Goal: Transaction & Acquisition: Obtain resource

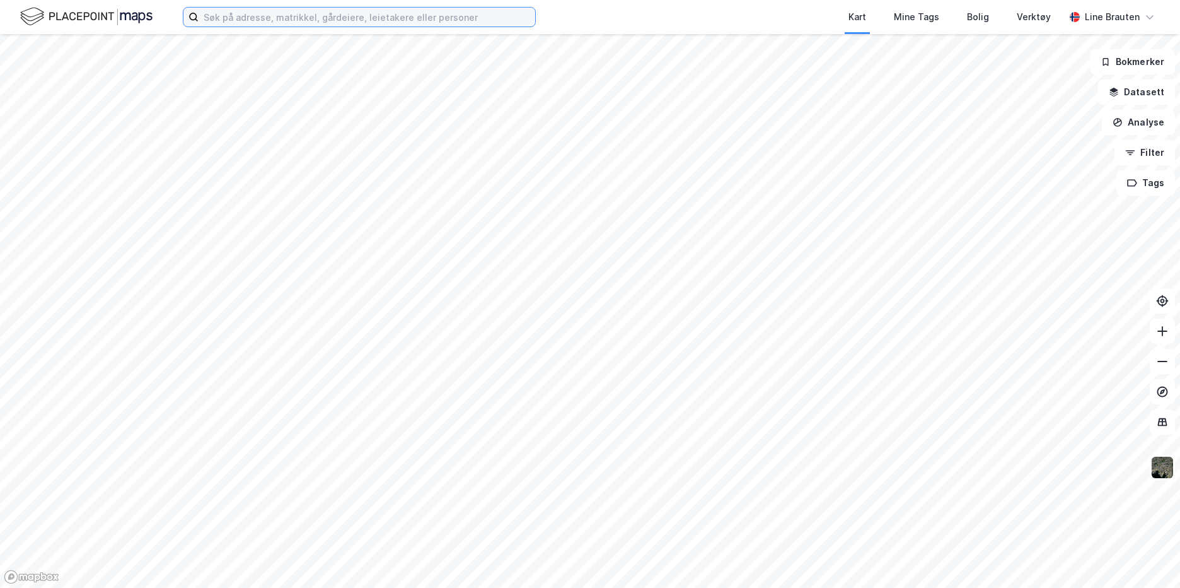
click at [252, 17] on input at bounding box center [367, 17] width 337 height 19
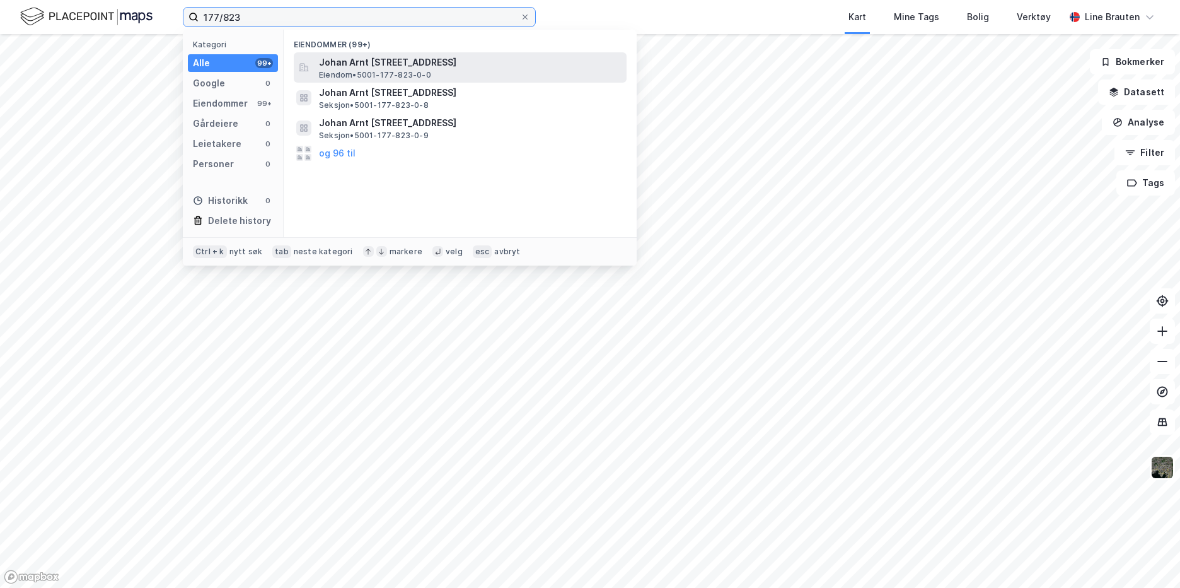
type input "177/823"
click at [397, 58] on span "Johan Arnt [STREET_ADDRESS]" at bounding box center [470, 62] width 303 height 15
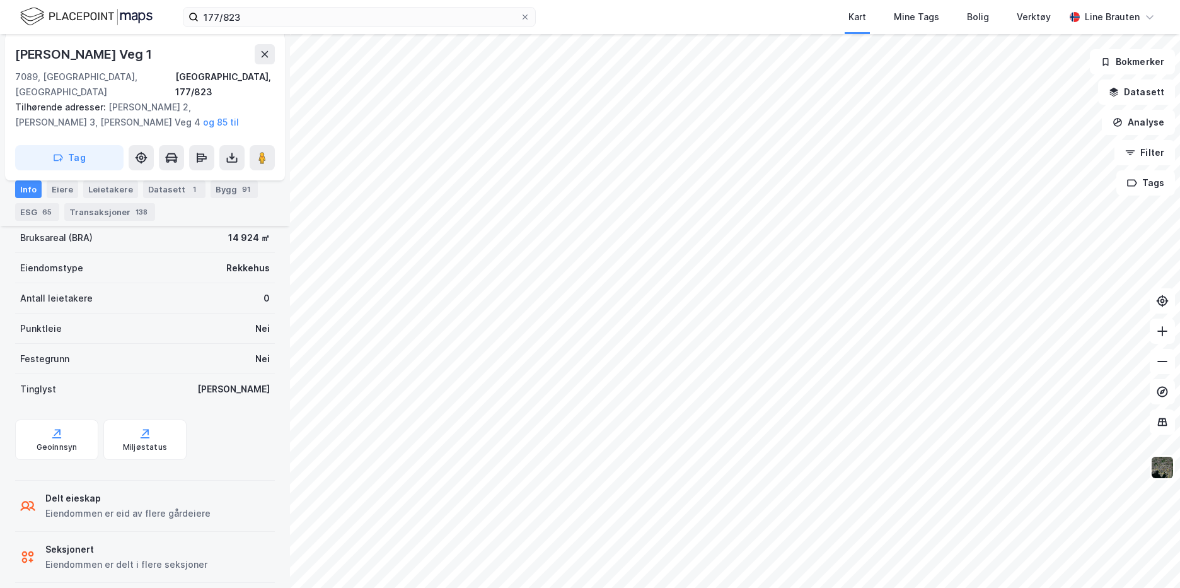
scroll to position [43, 0]
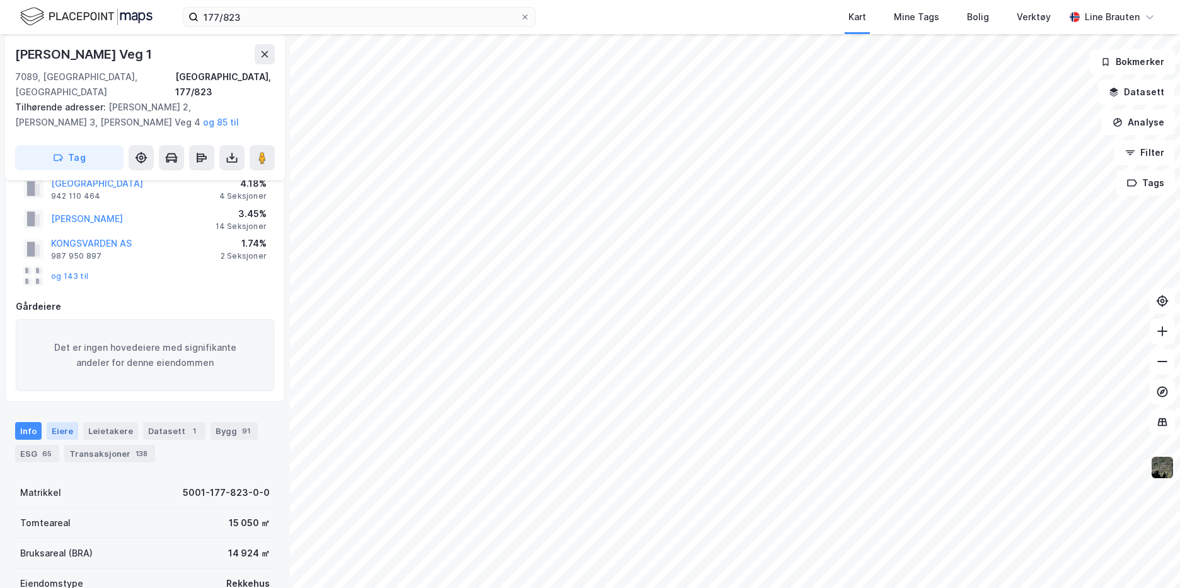
click at [61, 422] on div "Eiere" at bounding box center [63, 431] width 32 height 18
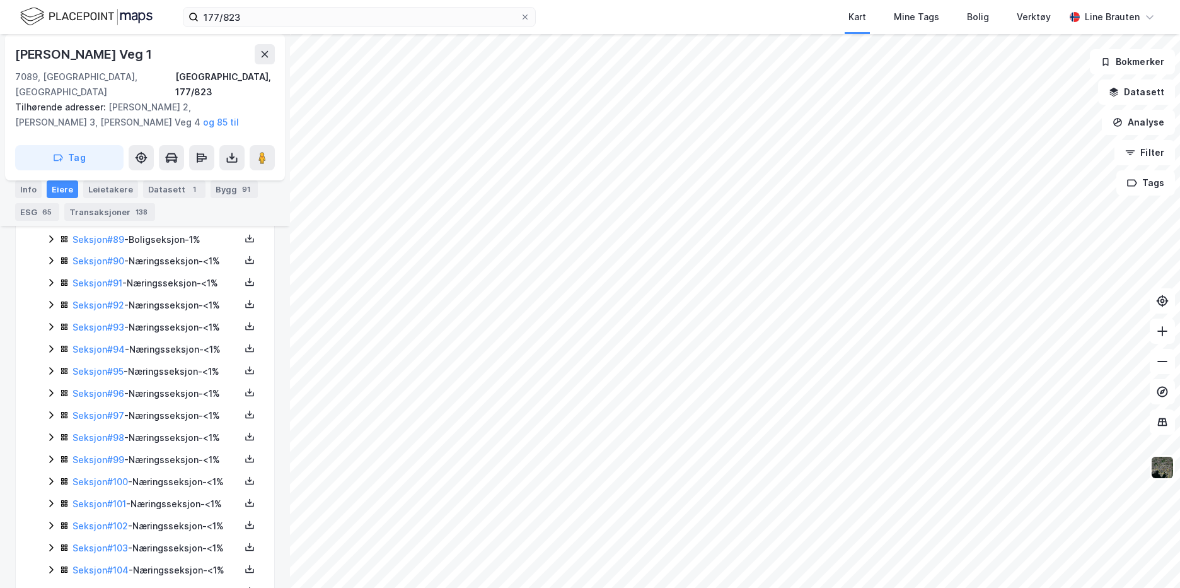
scroll to position [2439, 0]
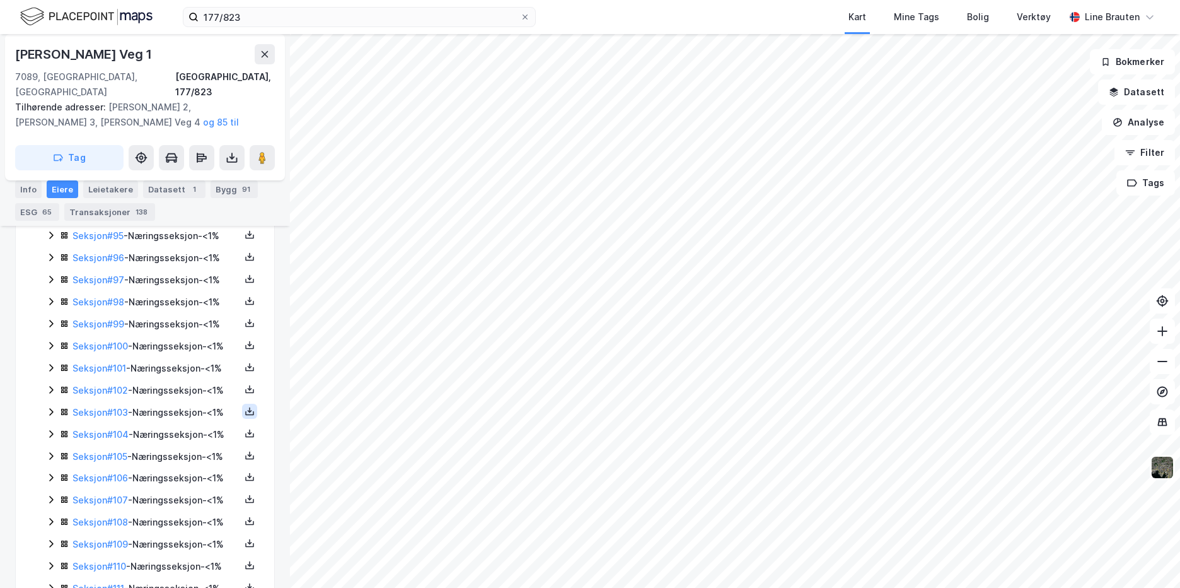
click at [245, 416] on icon at bounding box center [250, 411] width 10 height 10
click at [192, 388] on div "Grunnbok" at bounding box center [180, 373] width 111 height 30
click at [248, 255] on icon at bounding box center [250, 256] width 4 height 3
click at [179, 211] on div "Grunnbok" at bounding box center [174, 218] width 42 height 15
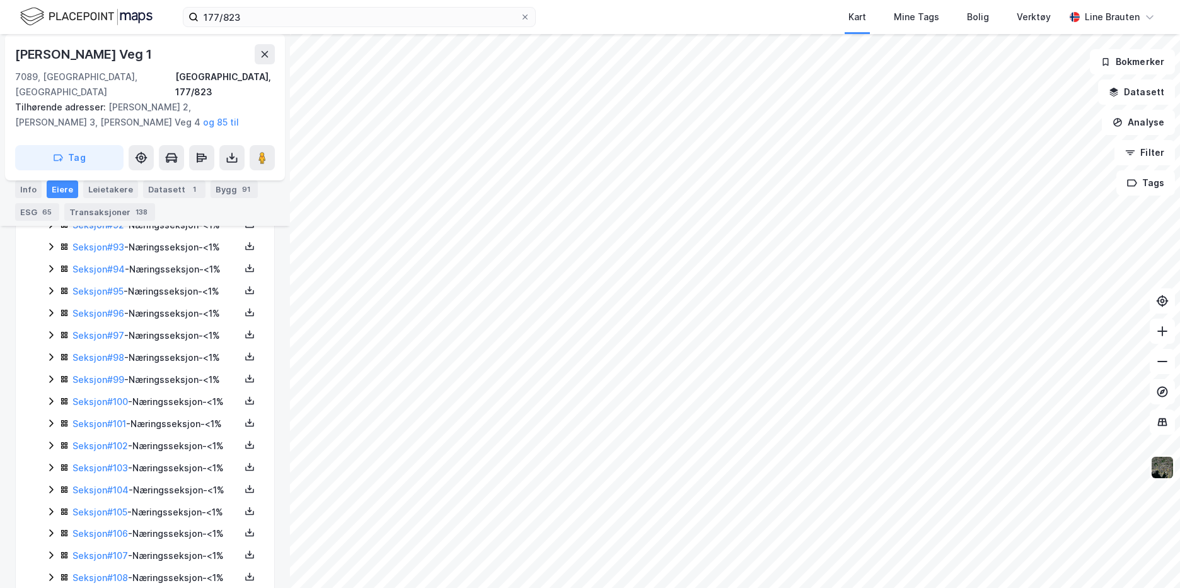
scroll to position [2376, 0]
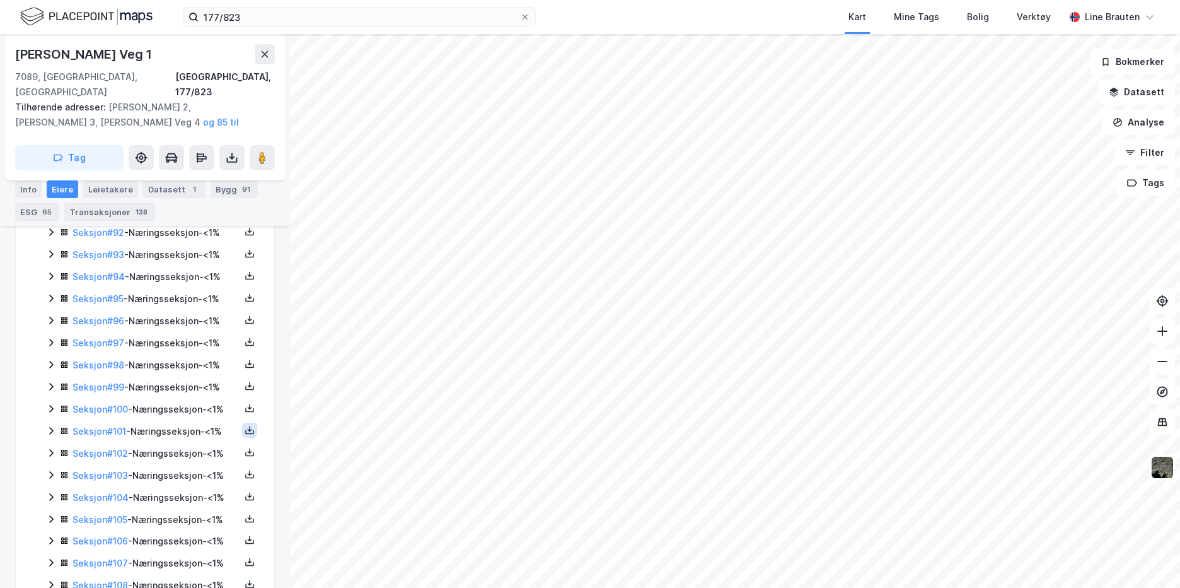
click at [245, 425] on icon at bounding box center [250, 430] width 10 height 10
click at [202, 392] on div "Grunnbok" at bounding box center [180, 392] width 111 height 30
